Goal: Check status: Check status

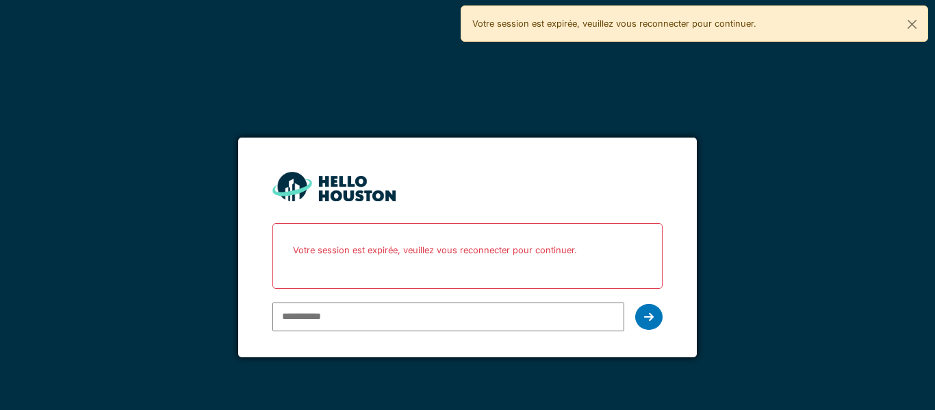
type input "**********"
click at [647, 311] on icon at bounding box center [649, 316] width 10 height 11
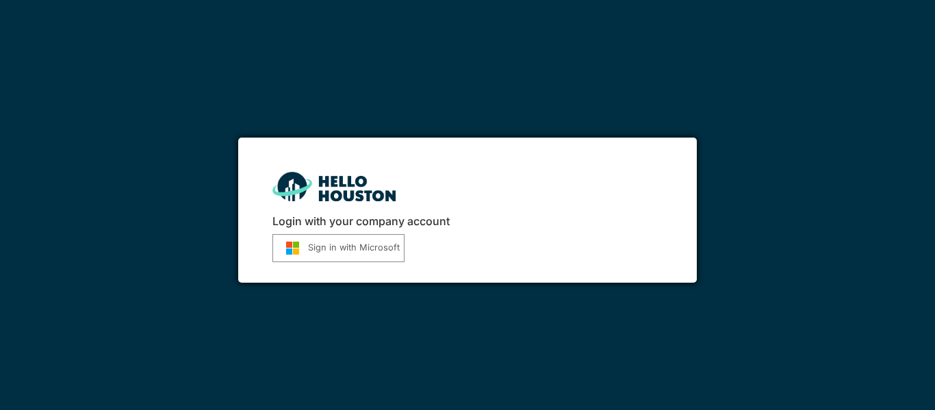
click at [380, 253] on button "Sign in with Microsoft" at bounding box center [338, 248] width 132 height 28
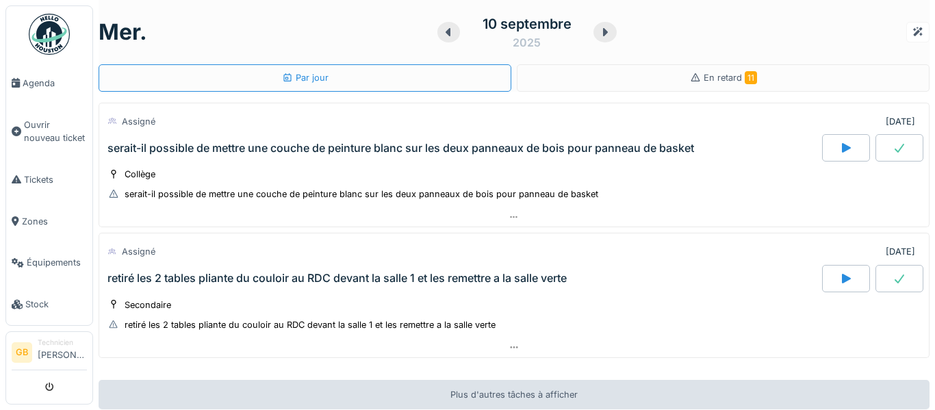
click at [672, 35] on div "[DATE]" at bounding box center [514, 32] width 831 height 42
click at [682, 76] on div "En retard 11" at bounding box center [723, 77] width 413 height 27
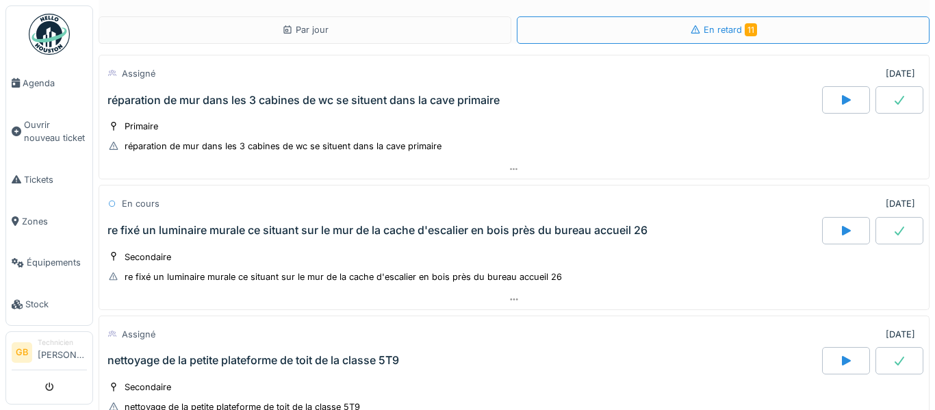
click at [932, 83] on div "Par jour En retard 11 Assigné [DATE] réparation de mur dans les 3 cabines de wc…" at bounding box center [514, 205] width 842 height 410
click at [927, 96] on div "réparation de mur dans les 3 cabines de wc se situent dans la cave primaire" at bounding box center [513, 99] width 829 height 27
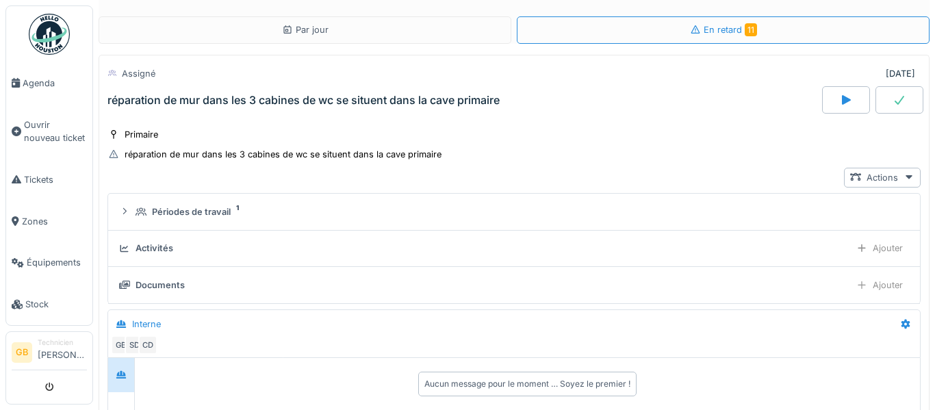
drag, startPoint x: 934, startPoint y: 91, endPoint x: 934, endPoint y: 139, distance: 47.9
click at [934, 139] on div "Par jour En retard 11 Assigné [DATE] réparation de mur dans les 3 cabines de wc…" at bounding box center [514, 205] width 842 height 410
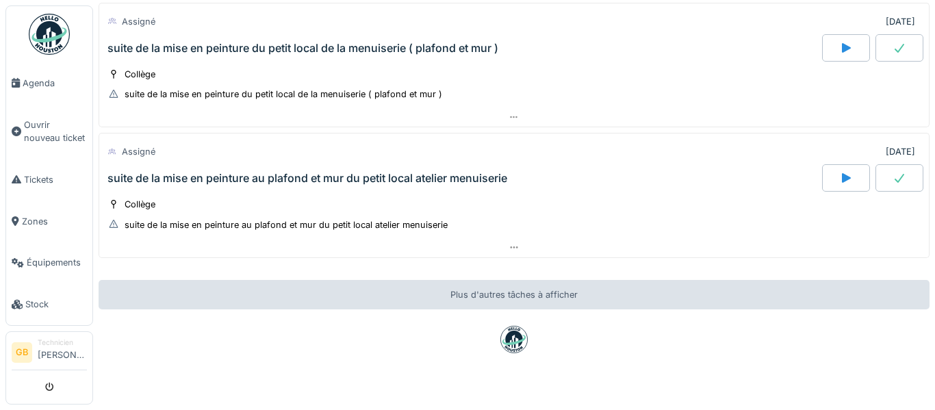
scroll to position [1594, 0]
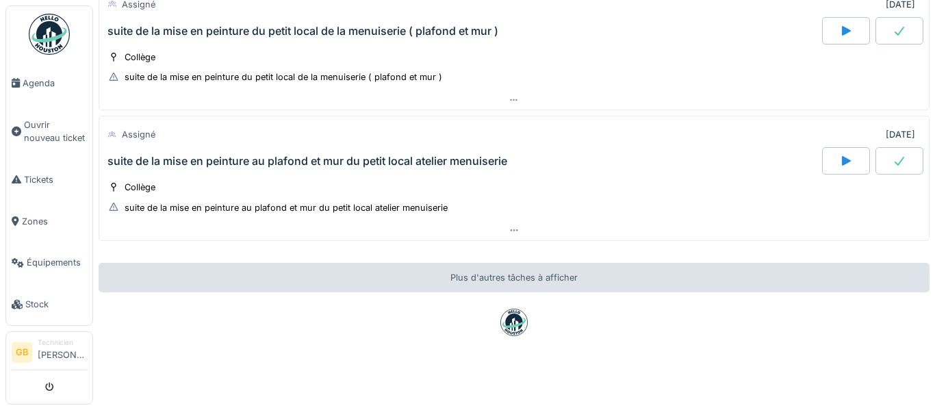
click at [66, 50] on img at bounding box center [49, 34] width 41 height 41
